Goal: Task Accomplishment & Management: Manage account settings

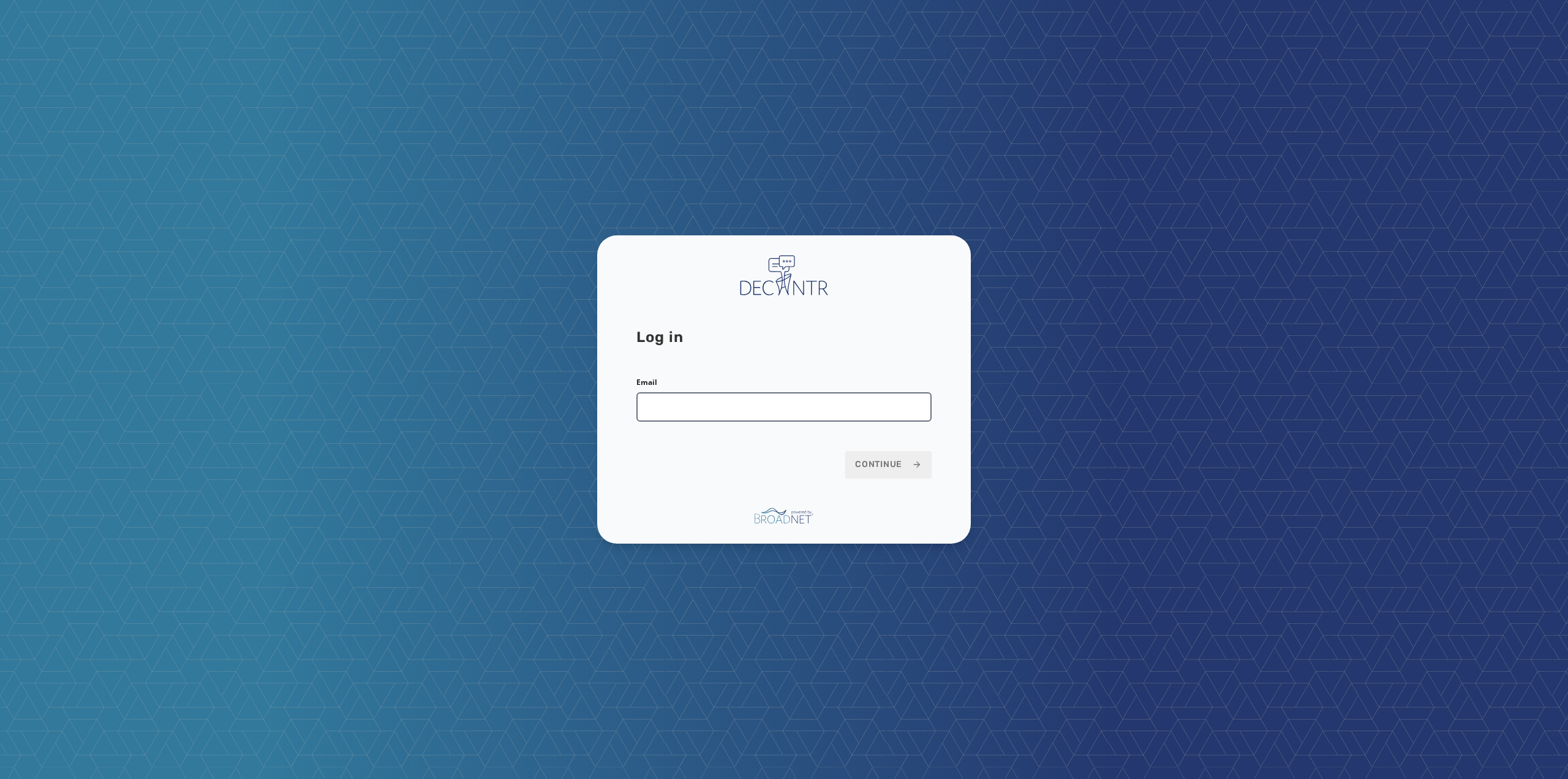
click at [833, 415] on input "Email" at bounding box center [784, 407] width 295 height 29
click at [737, 412] on input "Email" at bounding box center [784, 407] width 295 height 29
type input "**********"
click at [873, 463] on span "Continue" at bounding box center [888, 465] width 66 height 13
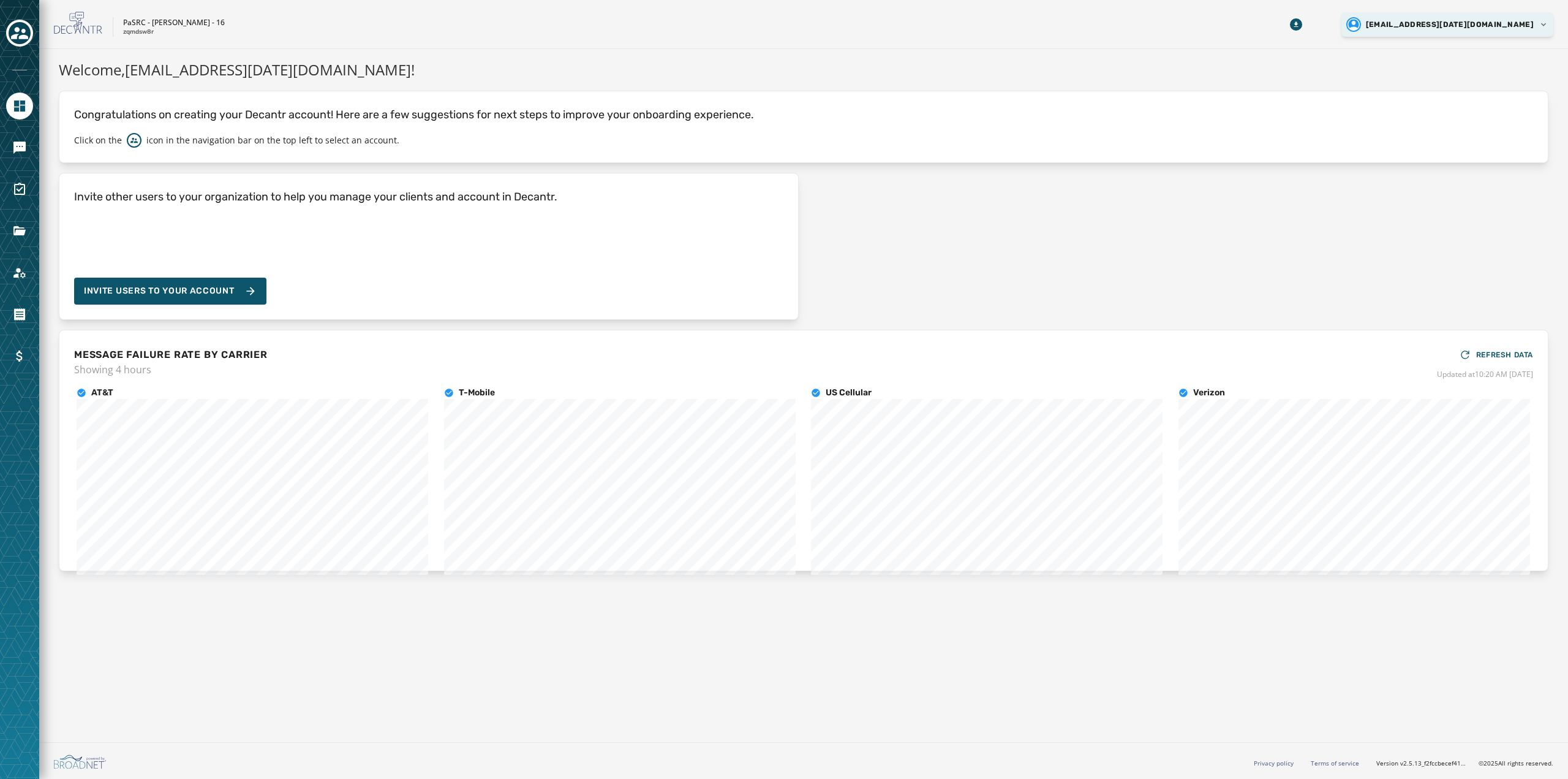
click at [1538, 29] on html "Skip To Main Content PaSRC - [PERSON_NAME] - 16 zqmdsw8r [EMAIL_ADDRESS][DATE][…" at bounding box center [784, 389] width 1568 height 779
click at [1067, 62] on html "Skip To Main Content PaSRC - [PERSON_NAME] - 16 zqmdsw8r [EMAIL_ADDRESS][DATE][…" at bounding box center [784, 389] width 1568 height 779
click at [19, 36] on icon "Toggle account select drawer" at bounding box center [20, 33] width 17 height 17
